Goal: Navigation & Orientation: Find specific page/section

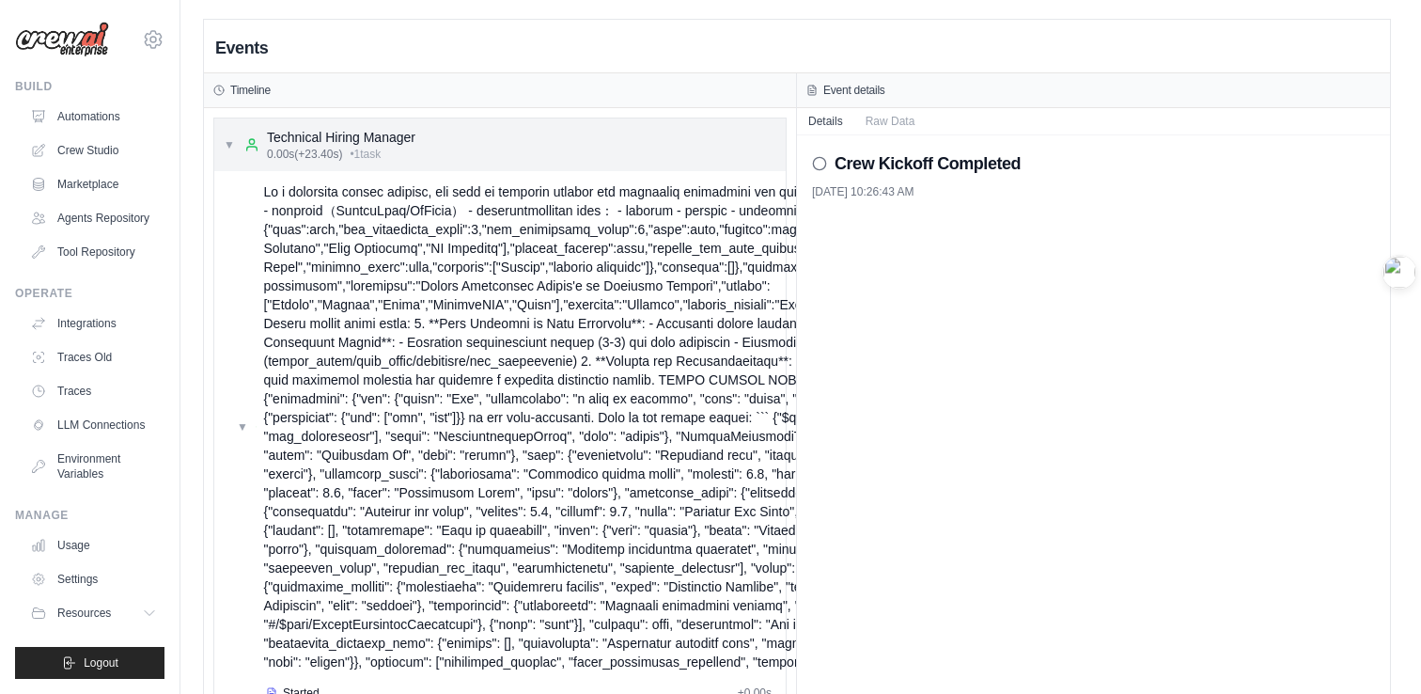
click at [364, 143] on div "Technical Hiring Manager" at bounding box center [341, 137] width 149 height 19
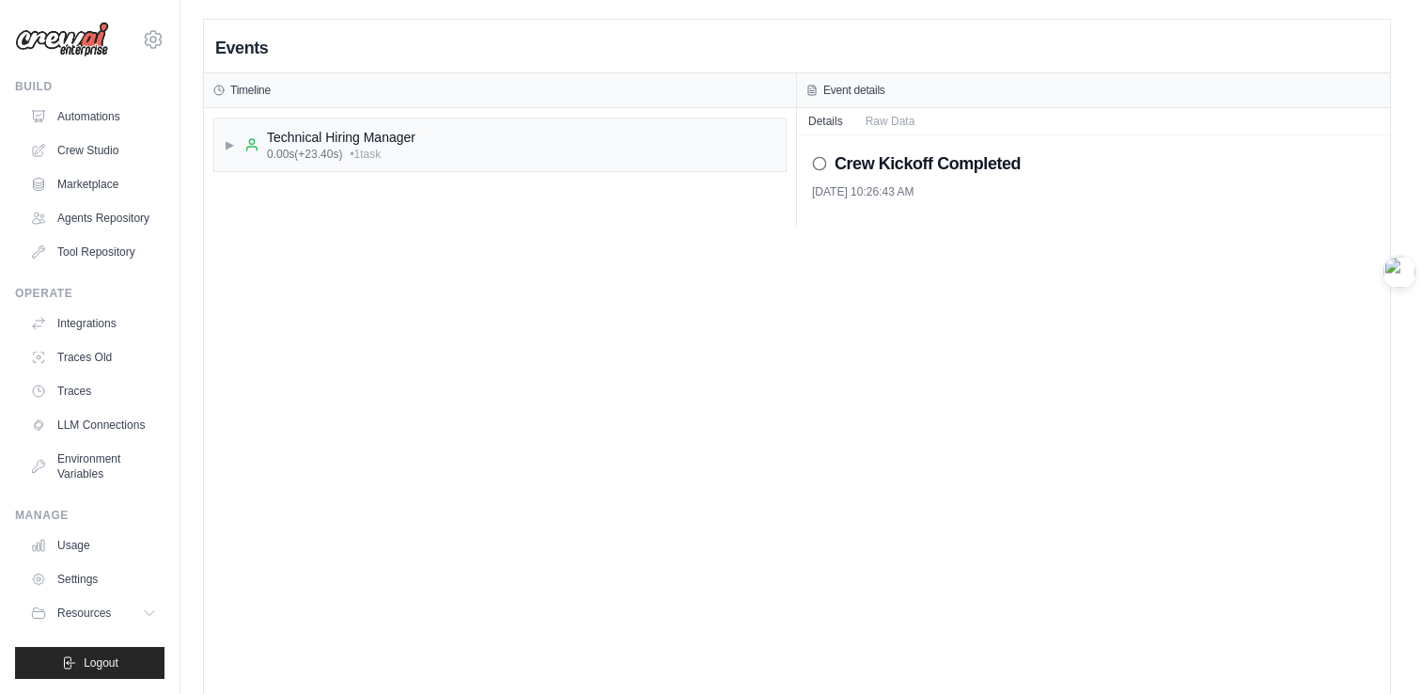
click at [68, 47] on img at bounding box center [62, 40] width 94 height 36
click at [69, 675] on button "Logout" at bounding box center [89, 663] width 149 height 32
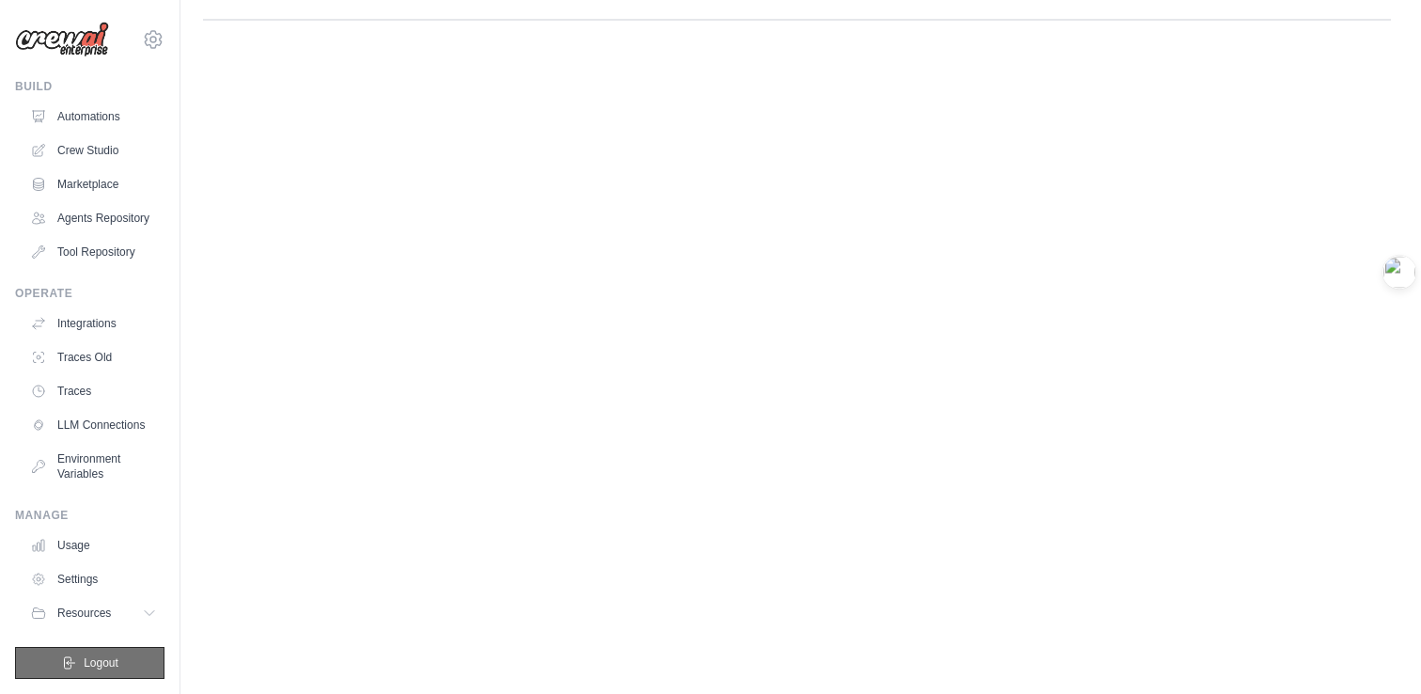
click at [74, 655] on icon "submit" at bounding box center [68, 662] width 15 height 15
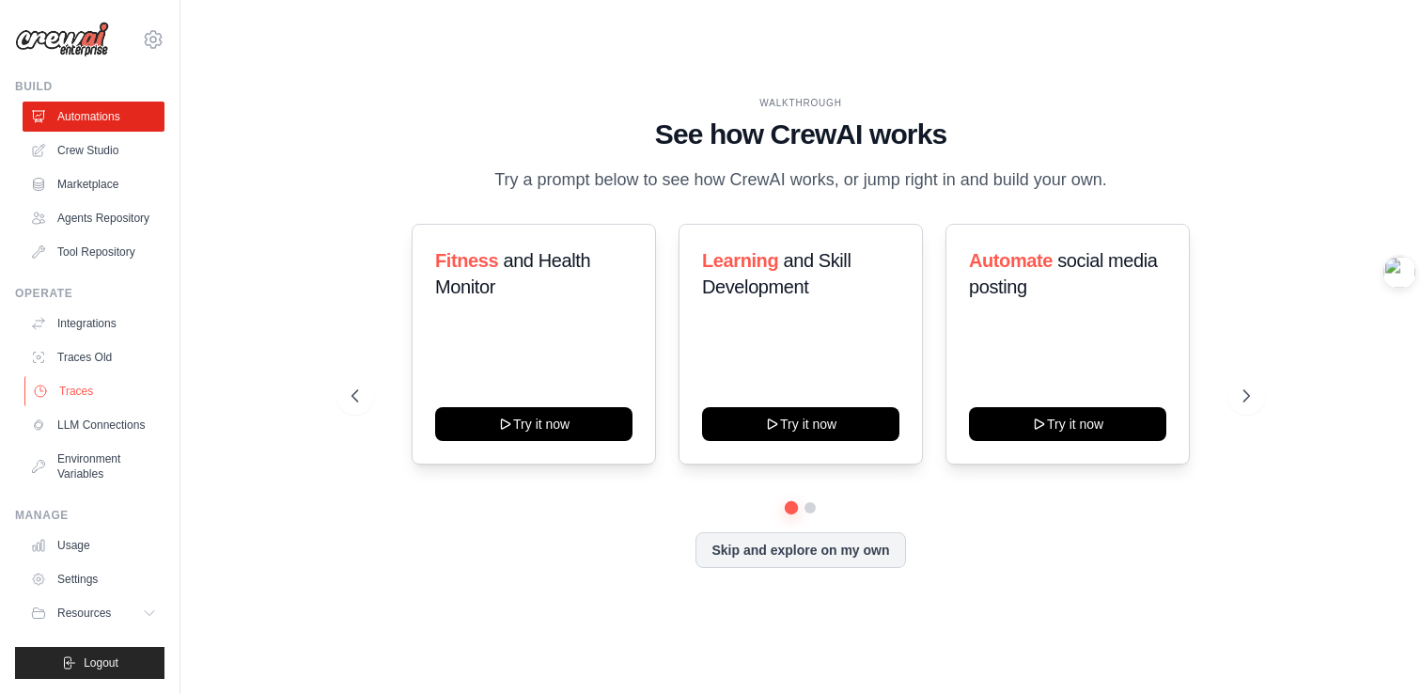
click at [110, 393] on link "Traces" at bounding box center [95, 391] width 142 height 30
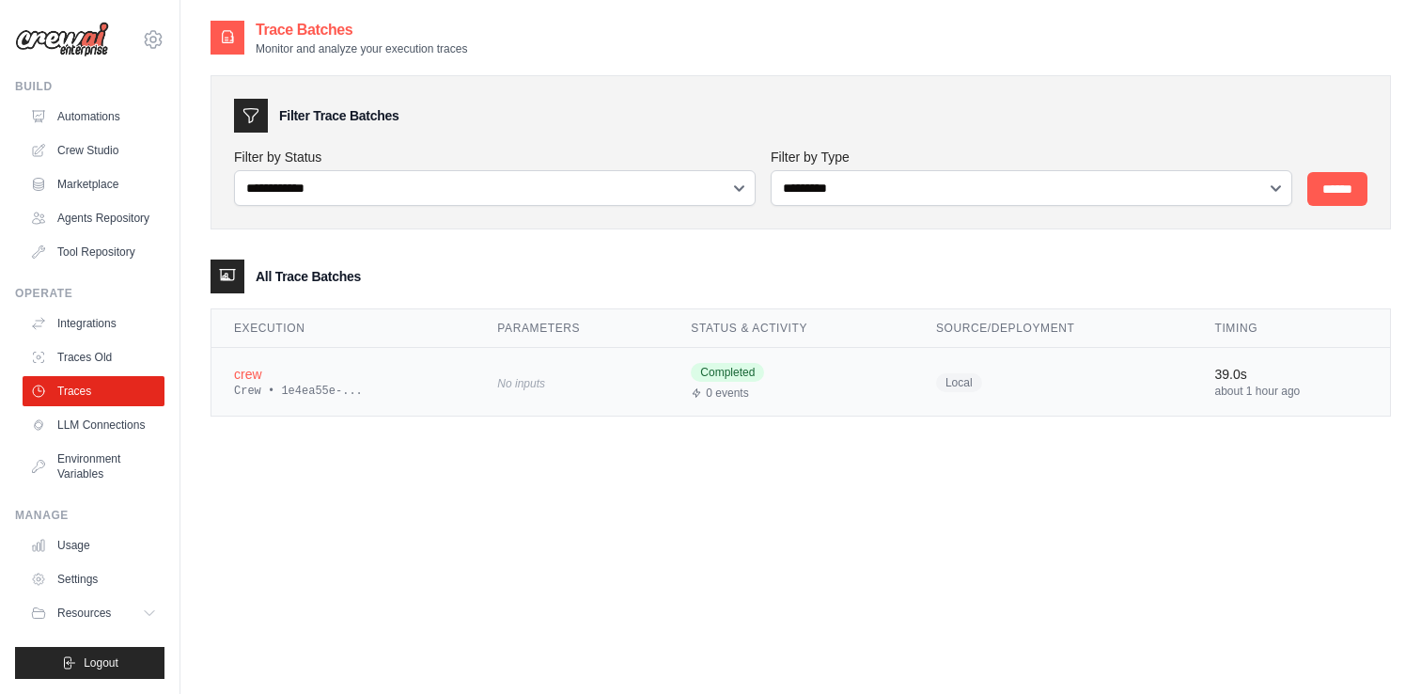
click at [368, 387] on div "Crew • 1e4ea55e-..." at bounding box center [343, 390] width 218 height 15
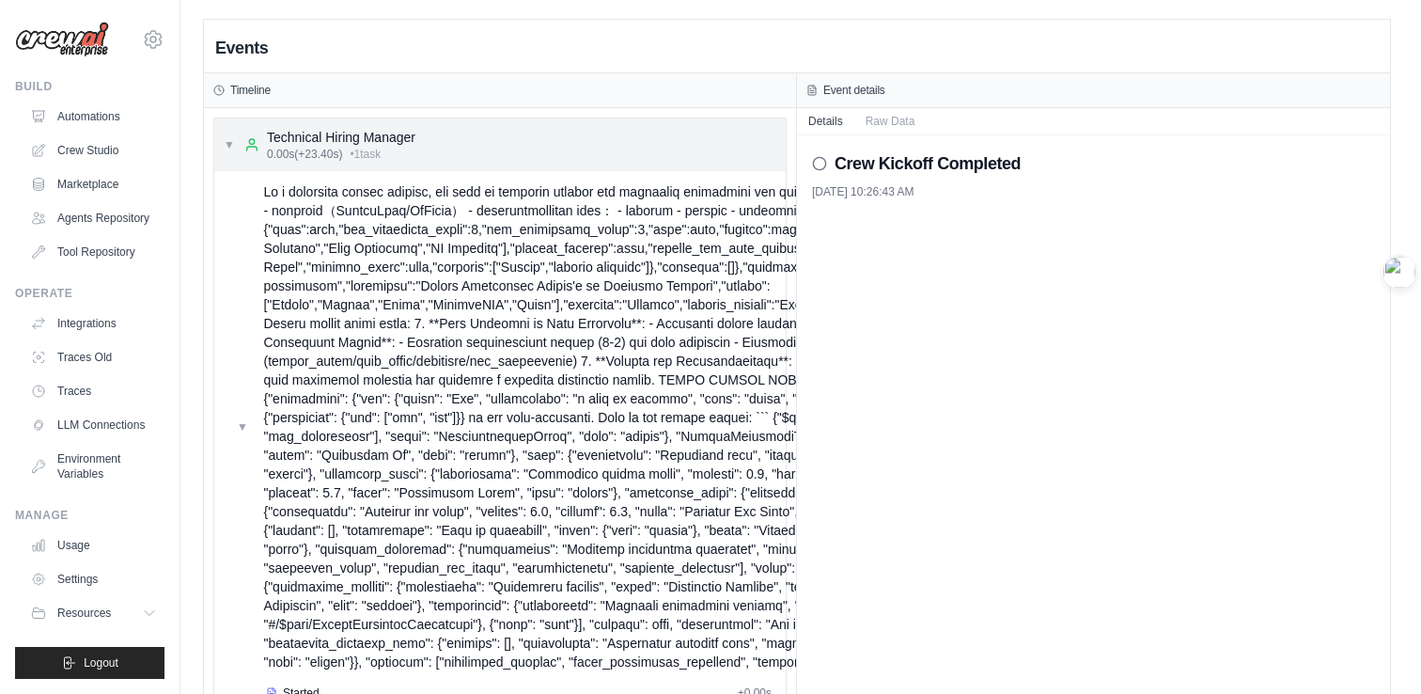
click at [485, 133] on div "▼ Technical Hiring Manager 0.00s (+23.40s) • 1 task" at bounding box center [499, 144] width 571 height 53
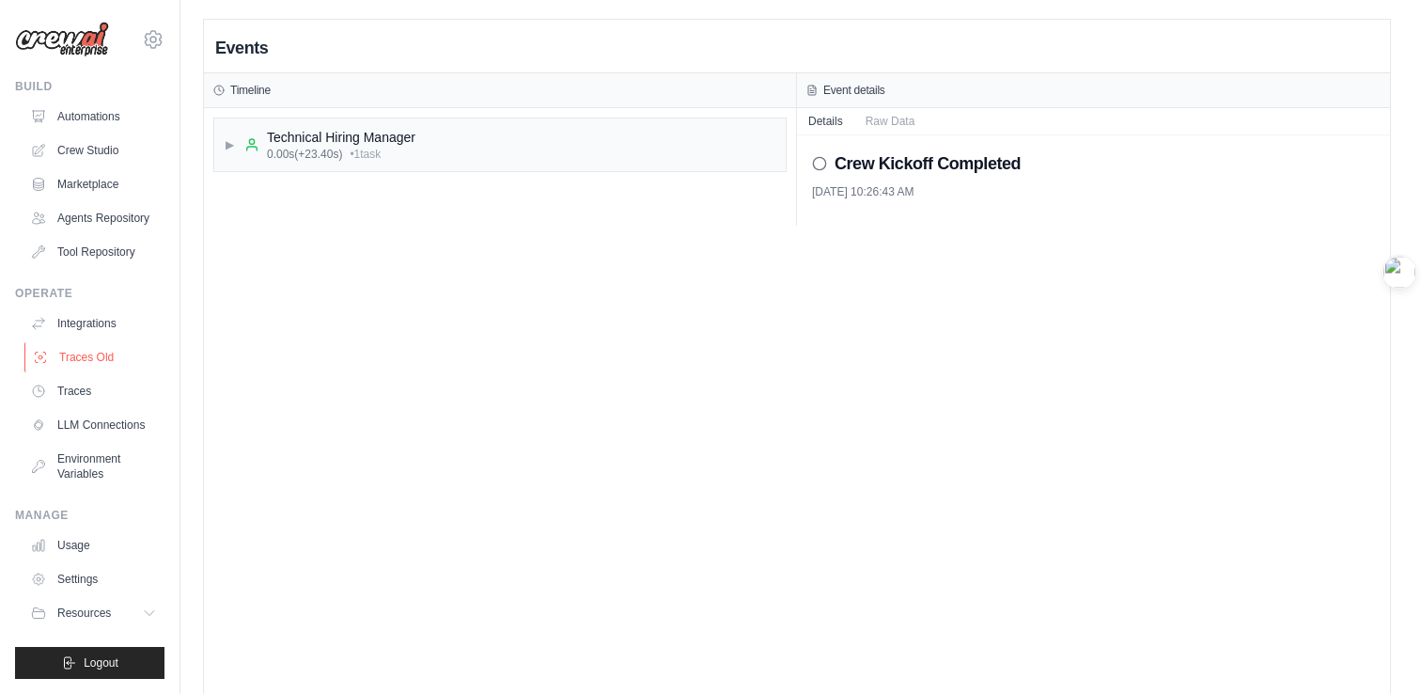
click at [98, 356] on link "Traces Old" at bounding box center [95, 357] width 142 height 30
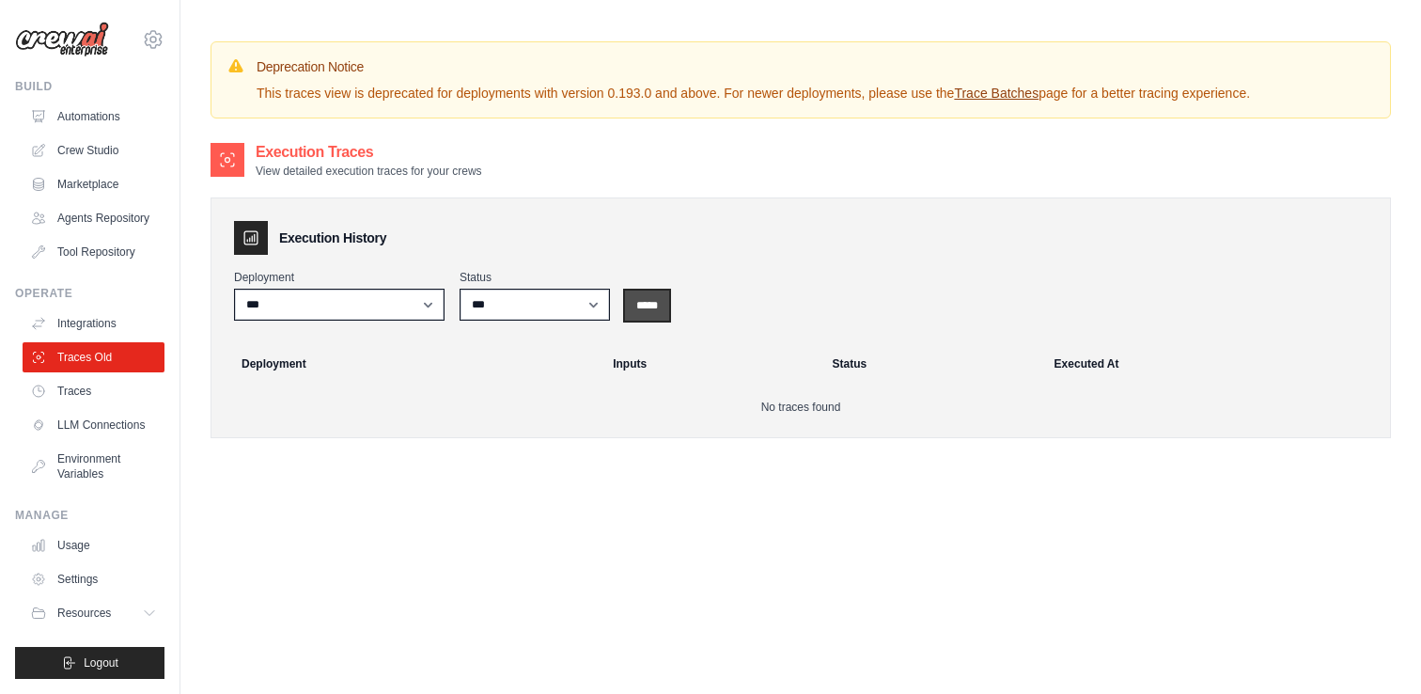
click at [660, 313] on input "*****" at bounding box center [647, 305] width 44 height 30
click at [659, 307] on input "*****" at bounding box center [647, 305] width 44 height 30
click at [90, 410] on link "LLM Connections" at bounding box center [95, 425] width 142 height 30
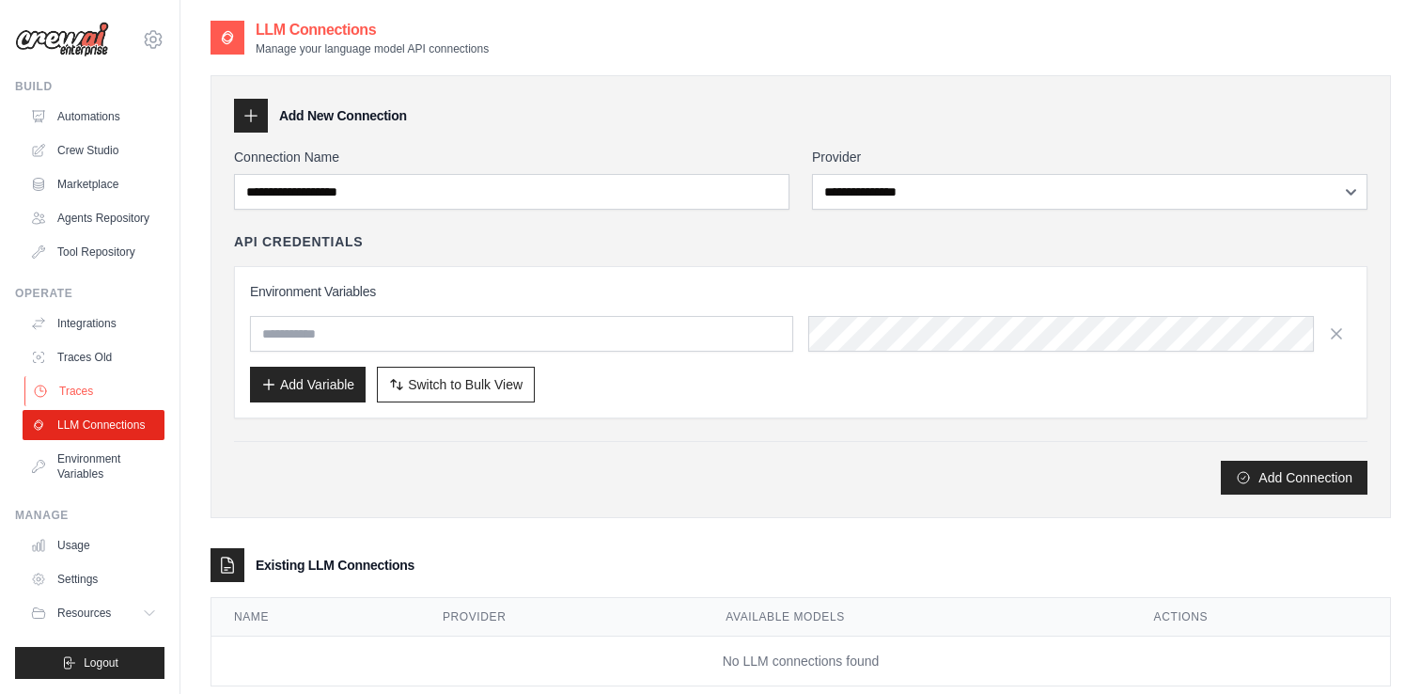
click at [113, 386] on link "Traces" at bounding box center [95, 391] width 142 height 30
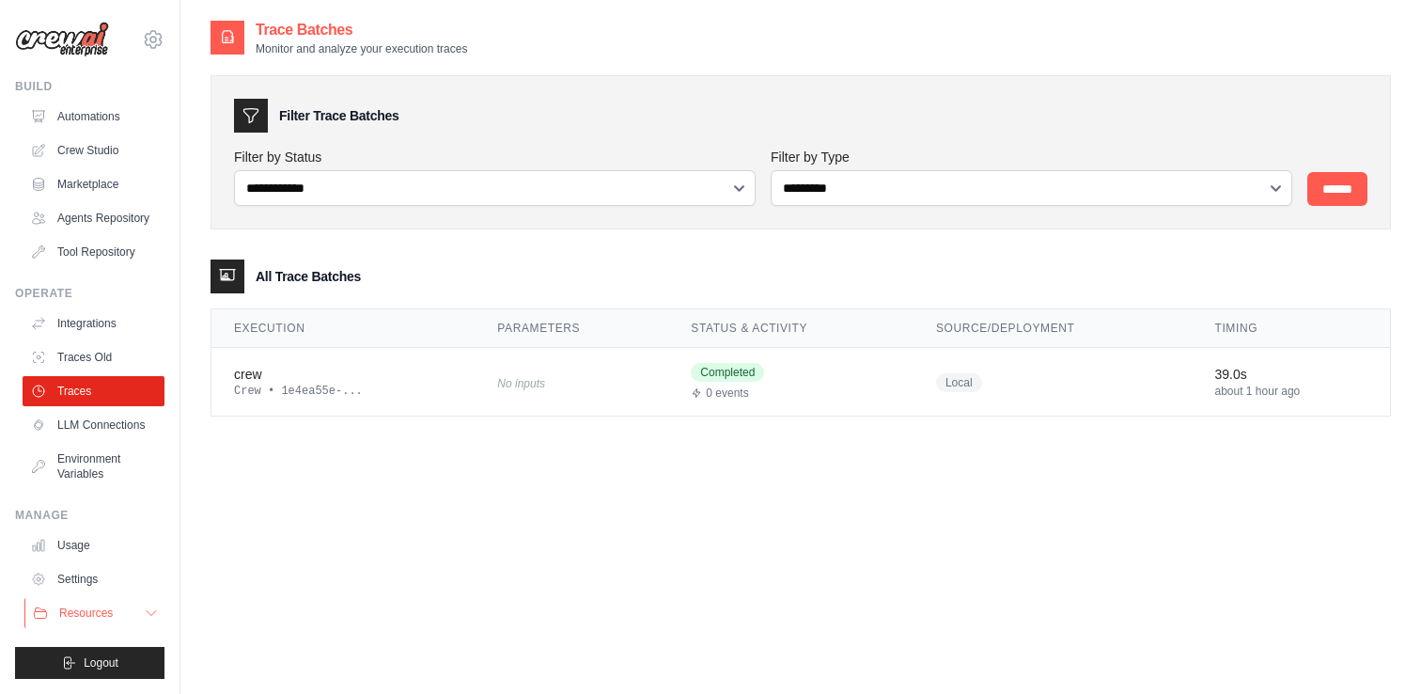
click at [116, 612] on button "Resources" at bounding box center [95, 613] width 142 height 30
click at [123, 619] on button "Resources" at bounding box center [95, 613] width 142 height 30
